Goal: Complete application form

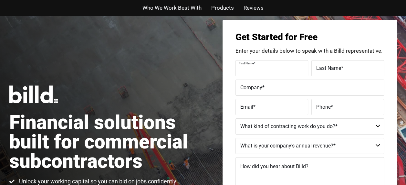
type input "Nicholas"
type input "Stancil"
type input "TLS ELECTRICAL SERVICES LLC."
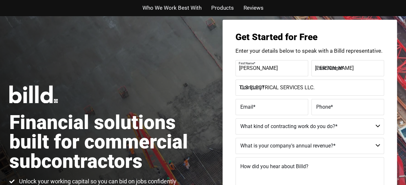
type input "tlselectricalservices@gmail.com"
type input "(910) 970-6041"
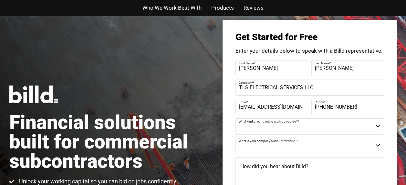
click at [303, 107] on input "tlselectricalservices@gmail.com" at bounding box center [272, 107] width 73 height 16
drag, startPoint x: 305, startPoint y: 107, endPoint x: 237, endPoint y: 102, distance: 67.7
click at [237, 102] on input "tlselectricalservices@gmail.com" at bounding box center [272, 107] width 73 height 16
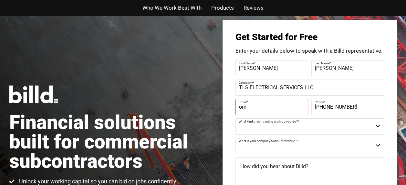
click at [252, 105] on label "Email *" at bounding box center [271, 101] width 65 height 9
click at [252, 105] on input "om" at bounding box center [272, 107] width 73 height 16
click at [249, 107] on input "om" at bounding box center [272, 107] width 73 height 16
type input "o"
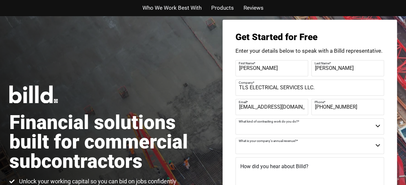
scroll to position [0, 5]
type input "nick@tlselectricalservices.com"
click at [279, 129] on select "Commercial Commercial and Residential Residential Not a Contractor" at bounding box center [310, 126] width 149 height 16
select select "Commercial"
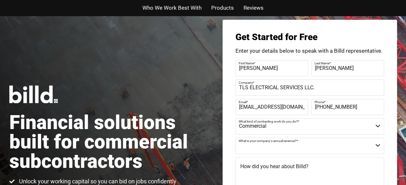
click at [236, 118] on select "Commercial Commercial and Residential Residential Not a Contractor" at bounding box center [310, 126] width 149 height 16
click at [274, 147] on select "$40M + $25M - $40M $8M - $25M $4M - $8M $2M - $4M $1M - $2M Less than $1M" at bounding box center [310, 146] width 149 height 16
select select "$2M - $4M"
click at [236, 138] on select "$40M + $25M - $40M $8M - $25M $4M - $8M $2M - $4M $1M - $2M Less than $1M" at bounding box center [310, 146] width 149 height 16
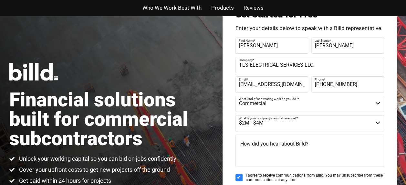
scroll to position [48, 0]
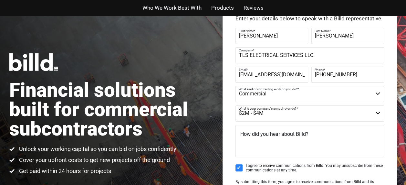
click at [281, 135] on span "How did you hear about Billd?" at bounding box center [275, 134] width 68 height 6
click at [281, 135] on textarea "How did you hear about Billd?" at bounding box center [310, 141] width 149 height 32
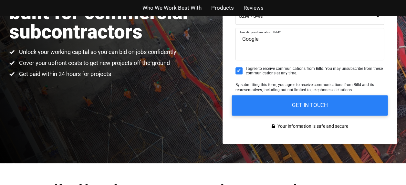
type textarea "Google"
click at [300, 98] on input "GET IN TOUCH" at bounding box center [310, 105] width 156 height 20
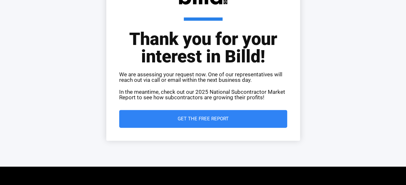
scroll to position [65, 0]
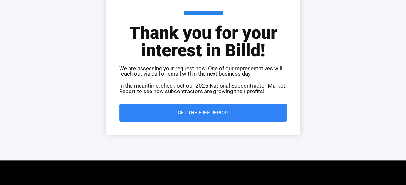
click at [221, 113] on span "Get the Free Report" at bounding box center [203, 112] width 51 height 5
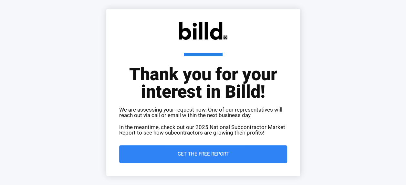
scroll to position [0, 0]
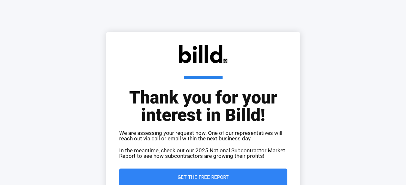
click at [199, 60] on img at bounding box center [203, 54] width 49 height 18
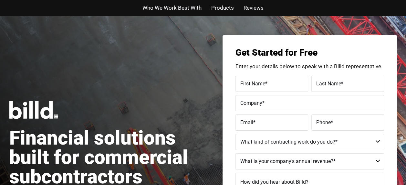
click at [220, 6] on span "Products" at bounding box center [222, 7] width 23 height 9
click at [178, 9] on span "Who We Work Best With" at bounding box center [172, 7] width 59 height 9
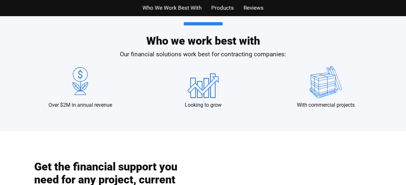
scroll to position [639, 0]
